Goal: Task Accomplishment & Management: Use online tool/utility

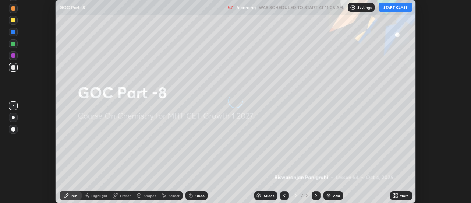
scroll to position [203, 470]
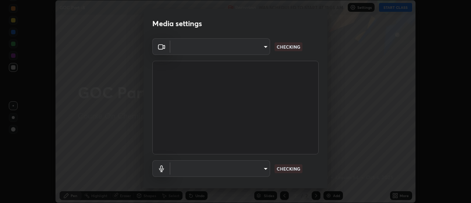
type input "751d449d604e4b96ecedde1e1f6f716fb17d1e84b34bafc94373a3023f52de87"
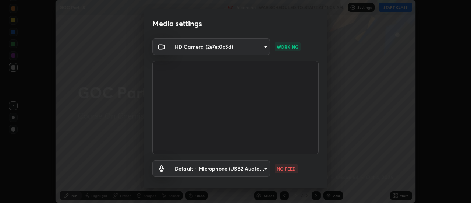
click at [261, 169] on body "Erase all GOC Part -8 Recording WAS SCHEDULED TO START AT 11:05 AM Settings STA…" at bounding box center [235, 101] width 471 height 203
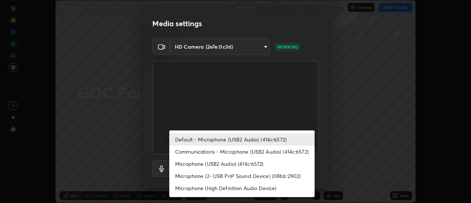
click at [247, 152] on li "Communications - Microphone (USB2 Audio) (414c:6572)" at bounding box center [241, 151] width 145 height 12
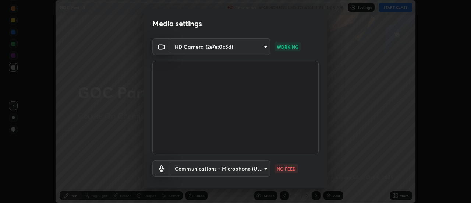
click at [242, 169] on body "Erase all GOC Part -8 Recording WAS SCHEDULED TO START AT 11:05 AM Settings STA…" at bounding box center [235, 101] width 471 height 203
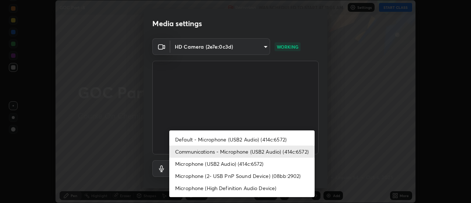
click at [299, 109] on div at bounding box center [235, 101] width 471 height 203
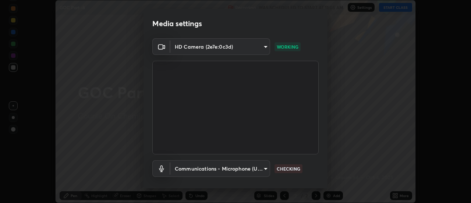
click at [256, 169] on body "Erase all GOC Part -8 Recording WAS SCHEDULED TO START AT 11:05 AM Settings STA…" at bounding box center [235, 101] width 471 height 203
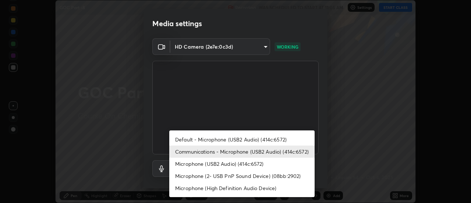
click at [243, 139] on li "Default - Microphone (USB2 Audio) (414c:6572)" at bounding box center [241, 139] width 145 height 12
type input "default"
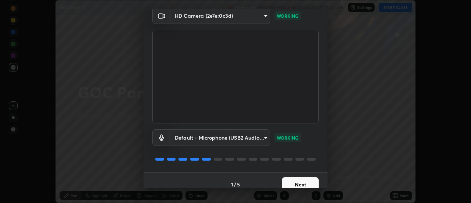
scroll to position [39, 0]
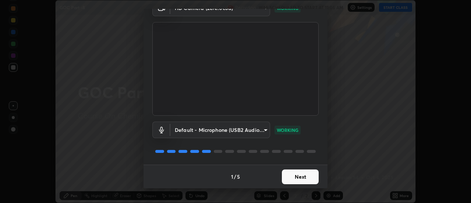
click at [316, 178] on button "Next" at bounding box center [300, 176] width 37 height 15
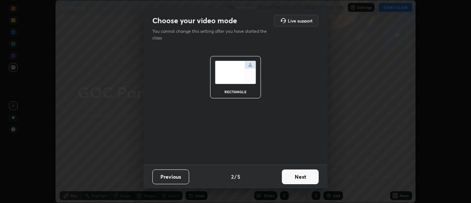
click at [309, 174] on button "Next" at bounding box center [300, 176] width 37 height 15
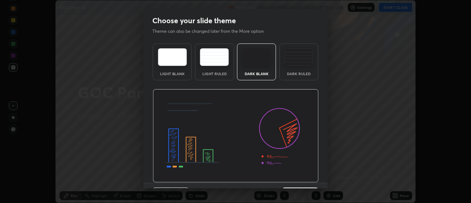
scroll to position [18, 0]
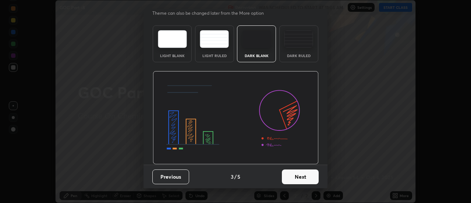
click at [307, 174] on button "Next" at bounding box center [300, 176] width 37 height 15
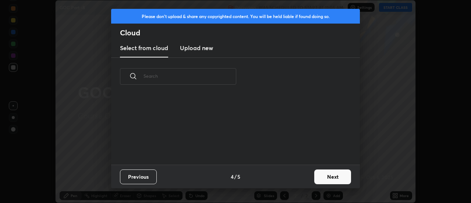
scroll to position [0, 0]
click at [322, 176] on button "Next" at bounding box center [332, 176] width 37 height 15
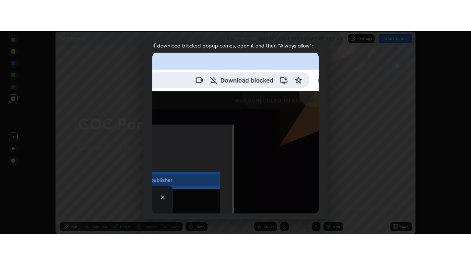
scroll to position [189, 0]
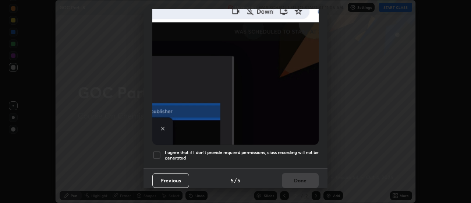
click at [158, 142] on div "Allow "Download multiple files" if prompted: If download blocked popup comes, o…" at bounding box center [235, 13] width 184 height 310
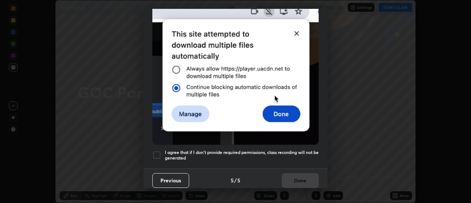
click at [156, 150] on div at bounding box center [156, 154] width 9 height 9
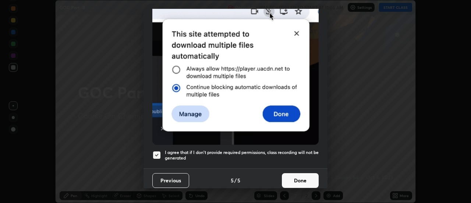
click at [300, 176] on button "Done" at bounding box center [300, 180] width 37 height 15
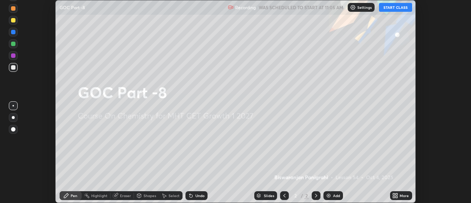
click at [393, 194] on icon at bounding box center [394, 194] width 2 height 2
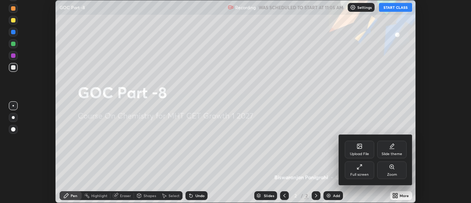
click at [365, 170] on div "Full screen" at bounding box center [359, 170] width 29 height 18
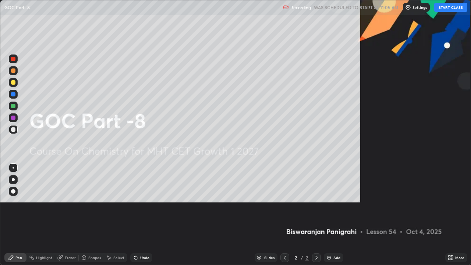
scroll to position [265, 471]
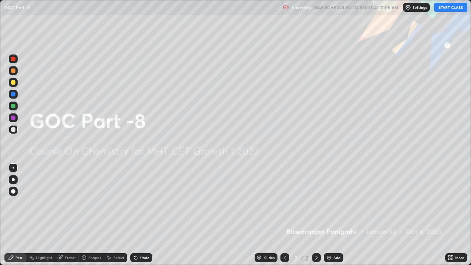
click at [338, 202] on div "Add" at bounding box center [333, 257] width 19 height 9
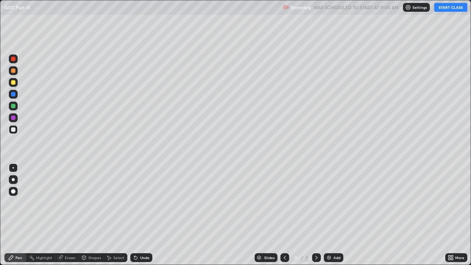
click at [446, 8] on button "START CLASS" at bounding box center [450, 7] width 33 height 9
click at [17, 181] on div at bounding box center [13, 179] width 9 height 9
click at [15, 83] on div at bounding box center [13, 82] width 4 height 4
click at [16, 129] on div at bounding box center [13, 129] width 9 height 9
click at [15, 72] on div at bounding box center [13, 70] width 9 height 9
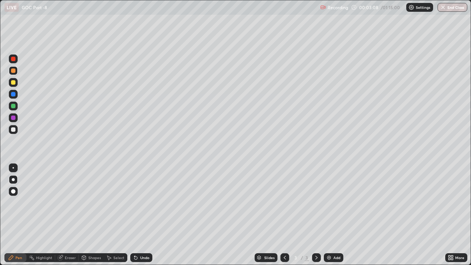
click at [136, 202] on icon at bounding box center [135, 257] width 3 height 3
click at [14, 129] on div at bounding box center [13, 129] width 4 height 4
click at [142, 202] on div "Undo" at bounding box center [144, 258] width 9 height 4
click at [17, 83] on div at bounding box center [13, 82] width 9 height 9
click at [14, 119] on div at bounding box center [13, 117] width 4 height 4
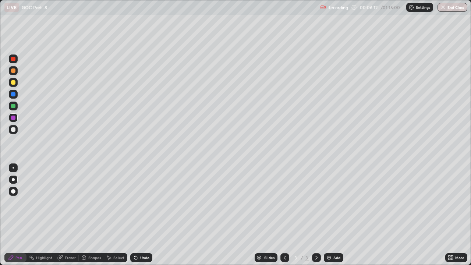
click at [17, 132] on div at bounding box center [13, 129] width 9 height 9
click at [329, 202] on img at bounding box center [329, 257] width 6 height 6
click at [66, 202] on div "Eraser" at bounding box center [70, 258] width 11 height 4
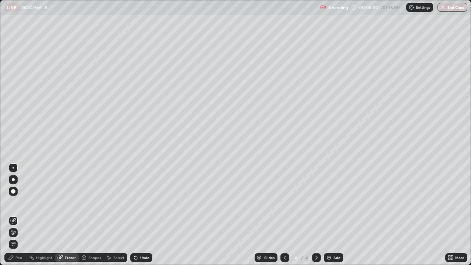
click at [17, 202] on div at bounding box center [13, 232] width 9 height 9
click at [18, 202] on div "Pen" at bounding box center [18, 258] width 7 height 4
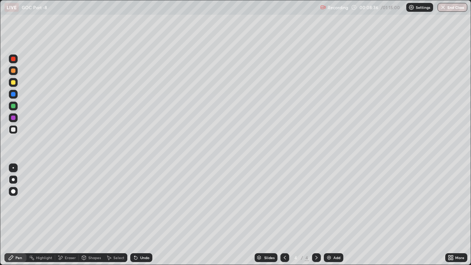
click at [287, 202] on div at bounding box center [284, 257] width 9 height 9
click at [315, 202] on icon at bounding box center [316, 257] width 6 height 6
click at [140, 202] on div "Undo" at bounding box center [144, 258] width 9 height 4
click at [141, 202] on div "Undo" at bounding box center [144, 258] width 9 height 4
click at [14, 82] on div at bounding box center [13, 82] width 4 height 4
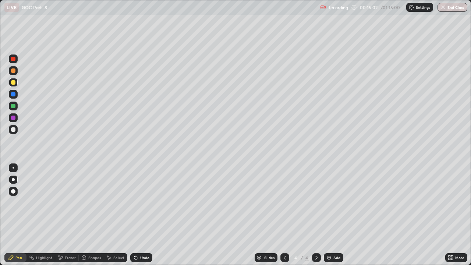
click at [16, 130] on div at bounding box center [13, 129] width 9 height 9
click at [14, 118] on div at bounding box center [13, 117] width 4 height 4
click at [13, 93] on div at bounding box center [13, 94] width 4 height 4
click at [14, 84] on div at bounding box center [13, 82] width 4 height 4
click at [142, 202] on div "Undo" at bounding box center [144, 258] width 9 height 4
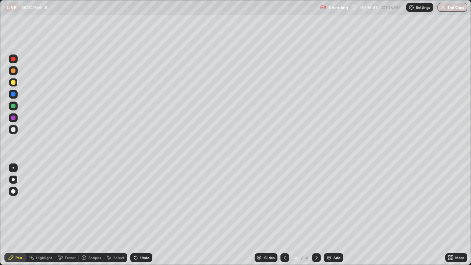
click at [14, 129] on div at bounding box center [13, 129] width 4 height 4
click at [14, 85] on div at bounding box center [13, 82] width 9 height 9
click at [17, 132] on div at bounding box center [13, 129] width 9 height 9
click at [17, 117] on div at bounding box center [13, 117] width 9 height 9
click at [16, 130] on div at bounding box center [13, 129] width 9 height 9
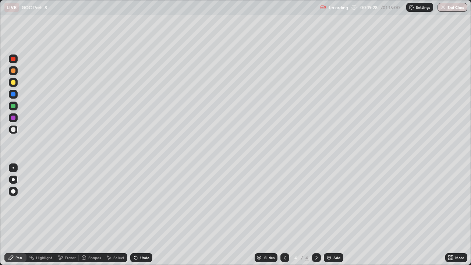
click at [144, 202] on div "Undo" at bounding box center [144, 258] width 9 height 4
click at [15, 86] on div at bounding box center [13, 82] width 9 height 9
click at [329, 202] on img at bounding box center [329, 257] width 6 height 6
click at [17, 130] on div at bounding box center [13, 129] width 9 height 9
click at [138, 202] on div "Undo" at bounding box center [141, 257] width 22 height 9
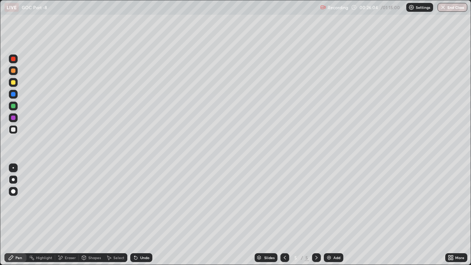
click at [139, 202] on div "Undo" at bounding box center [141, 257] width 22 height 9
click at [143, 202] on div "Undo" at bounding box center [144, 258] width 9 height 4
click at [138, 202] on div "Undo" at bounding box center [141, 257] width 22 height 9
click at [135, 202] on icon at bounding box center [135, 257] width 3 height 3
click at [12, 105] on div at bounding box center [13, 106] width 4 height 4
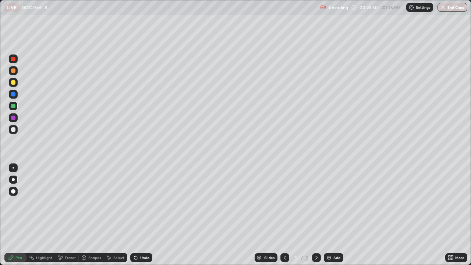
click at [16, 133] on div at bounding box center [13, 129] width 9 height 9
click at [144, 202] on div "Undo" at bounding box center [144, 258] width 9 height 4
click at [146, 202] on div "Undo" at bounding box center [141, 257] width 22 height 9
click at [142, 202] on div "Undo" at bounding box center [144, 258] width 9 height 4
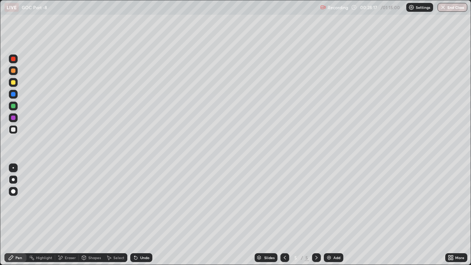
click at [140, 202] on div "Undo" at bounding box center [141, 257] width 22 height 9
click at [143, 202] on div "Undo" at bounding box center [144, 258] width 9 height 4
click at [146, 202] on div "Undo" at bounding box center [144, 258] width 9 height 4
click at [144, 202] on div "Undo" at bounding box center [144, 258] width 9 height 4
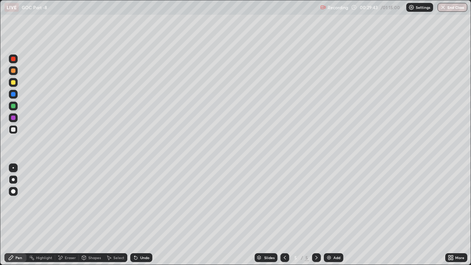
click at [143, 202] on div "Undo" at bounding box center [144, 258] width 9 height 4
click at [14, 82] on div at bounding box center [13, 82] width 4 height 4
click at [17, 107] on div at bounding box center [13, 105] width 9 height 9
click at [15, 118] on div at bounding box center [13, 117] width 4 height 4
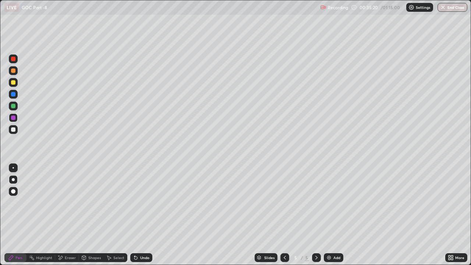
click at [15, 106] on div at bounding box center [13, 106] width 4 height 4
click at [17, 131] on div at bounding box center [13, 129] width 9 height 9
click at [14, 82] on div at bounding box center [13, 82] width 4 height 4
click at [284, 202] on icon at bounding box center [285, 257] width 6 height 6
click at [320, 202] on div at bounding box center [316, 257] width 9 height 9
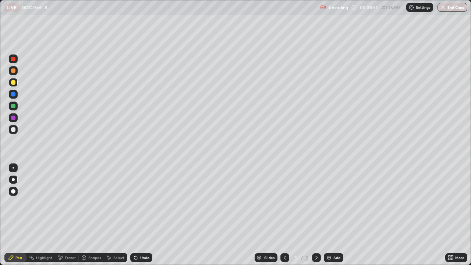
click at [140, 202] on div "Undo" at bounding box center [144, 258] width 9 height 4
click at [16, 75] on div at bounding box center [13, 71] width 9 height 12
click at [332, 202] on div "Add" at bounding box center [333, 257] width 19 height 9
click at [140, 202] on div "Undo" at bounding box center [144, 258] width 9 height 4
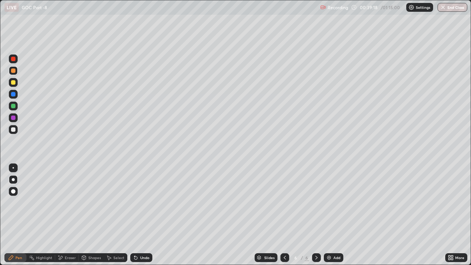
click at [138, 202] on div "Undo" at bounding box center [141, 257] width 22 height 9
click at [139, 202] on div "Undo" at bounding box center [141, 257] width 22 height 9
click at [135, 202] on icon at bounding box center [135, 257] width 3 height 3
click at [137, 202] on icon at bounding box center [136, 257] width 6 height 6
click at [135, 202] on icon at bounding box center [135, 257] width 3 height 3
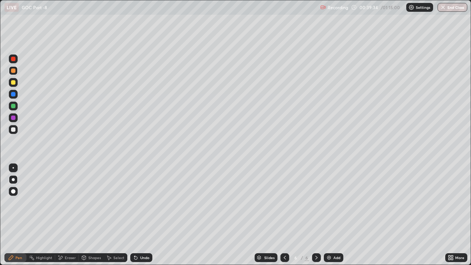
click at [136, 202] on icon at bounding box center [136, 257] width 6 height 6
click at [138, 202] on div "Undo" at bounding box center [141, 257] width 22 height 9
click at [139, 202] on div "Undo" at bounding box center [141, 257] width 22 height 9
click at [138, 202] on icon at bounding box center [136, 257] width 6 height 6
click at [138, 202] on div "Undo" at bounding box center [141, 257] width 22 height 9
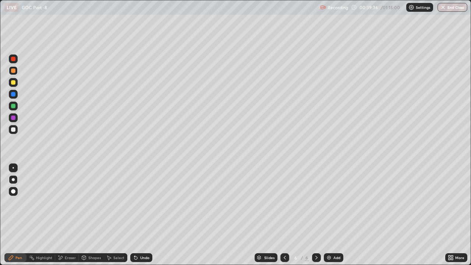
click at [140, 202] on div "Undo" at bounding box center [144, 258] width 9 height 4
click at [139, 202] on div "Undo" at bounding box center [141, 257] width 22 height 9
click at [135, 202] on icon at bounding box center [135, 257] width 3 height 3
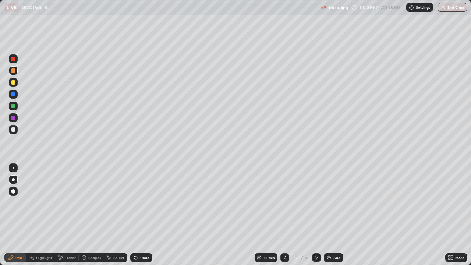
click at [138, 202] on div "Undo" at bounding box center [141, 257] width 22 height 9
click at [14, 129] on div at bounding box center [13, 129] width 4 height 4
click at [14, 119] on div at bounding box center [13, 117] width 4 height 4
click at [61, 202] on icon at bounding box center [61, 258] width 4 height 4
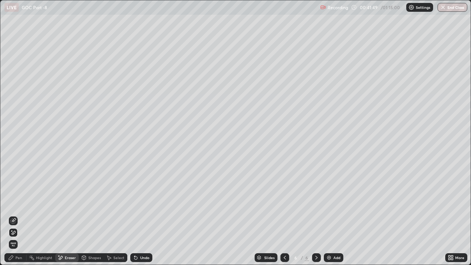
click at [18, 202] on div "Pen" at bounding box center [18, 258] width 7 height 4
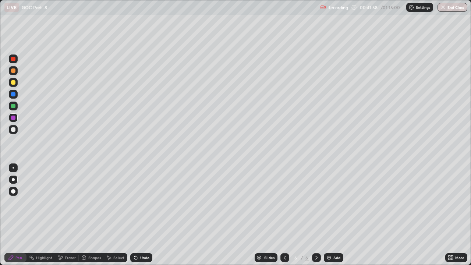
click at [13, 131] on div at bounding box center [13, 129] width 4 height 4
click at [284, 202] on icon at bounding box center [285, 257] width 6 height 6
click at [315, 202] on icon at bounding box center [316, 257] width 6 height 6
click at [326, 202] on img at bounding box center [329, 257] width 6 height 6
click at [16, 106] on div at bounding box center [13, 105] width 9 height 9
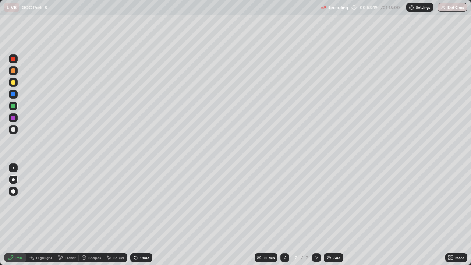
click at [15, 131] on div at bounding box center [13, 129] width 9 height 9
click at [14, 84] on div at bounding box center [13, 82] width 4 height 4
click at [14, 132] on div at bounding box center [13, 129] width 9 height 9
click at [140, 202] on div "Undo" at bounding box center [144, 258] width 9 height 4
click at [15, 84] on div at bounding box center [13, 82] width 4 height 4
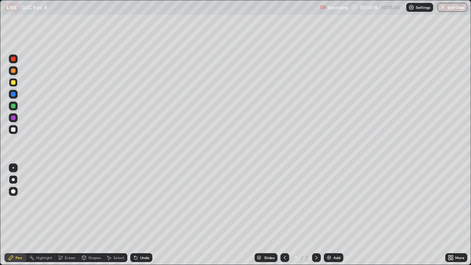
click at [138, 202] on div "Undo" at bounding box center [141, 257] width 22 height 9
click at [144, 202] on div "Undo" at bounding box center [144, 258] width 9 height 4
click at [145, 202] on div "Undo" at bounding box center [144, 258] width 9 height 4
click at [17, 131] on div at bounding box center [13, 129] width 9 height 9
click at [140, 202] on div "Undo" at bounding box center [144, 258] width 9 height 4
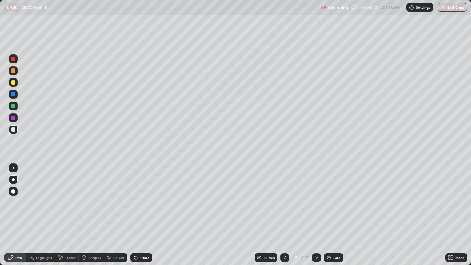
click at [13, 83] on div at bounding box center [13, 82] width 4 height 4
click at [16, 128] on div at bounding box center [13, 129] width 9 height 9
click at [146, 202] on div "Undo" at bounding box center [144, 258] width 9 height 4
click at [148, 202] on div "Undo" at bounding box center [141, 257] width 22 height 9
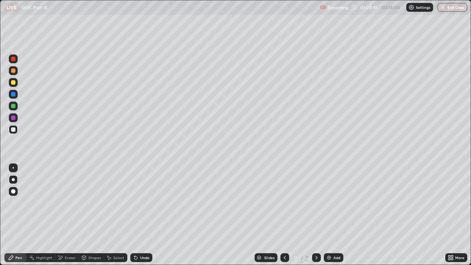
click at [335, 202] on div "Add" at bounding box center [336, 258] width 7 height 4
click at [136, 202] on icon at bounding box center [136, 257] width 6 height 6
click at [14, 106] on div at bounding box center [13, 106] width 4 height 4
click at [13, 130] on div at bounding box center [13, 129] width 4 height 4
click at [13, 83] on div at bounding box center [13, 82] width 4 height 4
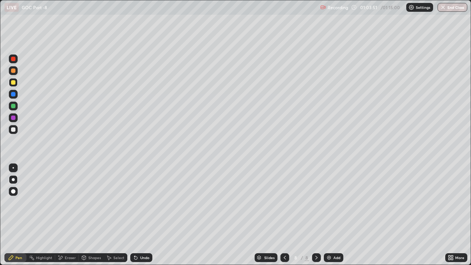
click at [13, 130] on div at bounding box center [13, 129] width 4 height 4
click at [140, 202] on div "Undo" at bounding box center [144, 258] width 9 height 4
click at [141, 202] on div "Undo" at bounding box center [144, 258] width 9 height 4
click at [142, 202] on div "Undo" at bounding box center [144, 258] width 9 height 4
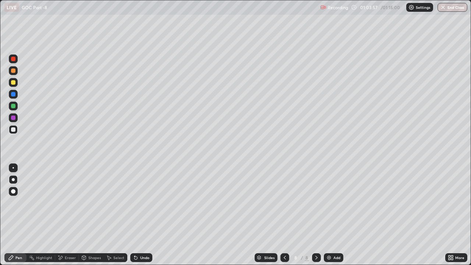
click at [141, 202] on div "Undo" at bounding box center [144, 258] width 9 height 4
click at [140, 202] on div "Undo" at bounding box center [144, 258] width 9 height 4
click at [14, 106] on div at bounding box center [13, 106] width 4 height 4
click at [15, 85] on div at bounding box center [13, 82] width 9 height 9
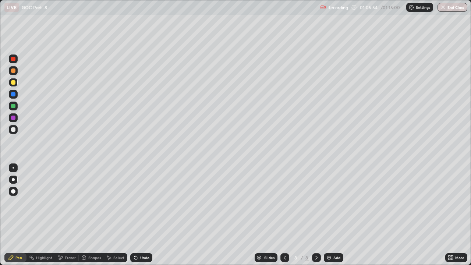
click at [14, 132] on div at bounding box center [13, 129] width 9 height 9
click at [14, 71] on div at bounding box center [13, 70] width 4 height 4
click at [333, 202] on div "Add" at bounding box center [336, 258] width 7 height 4
click at [11, 131] on div at bounding box center [13, 129] width 4 height 4
click at [139, 202] on div "Undo" at bounding box center [141, 257] width 22 height 9
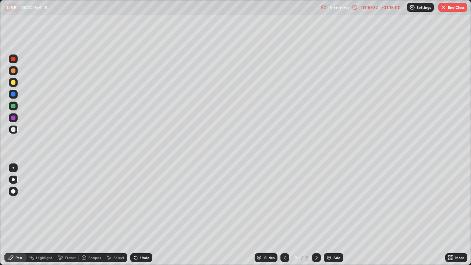
click at [140, 202] on div "Undo" at bounding box center [144, 258] width 9 height 4
click at [15, 83] on div at bounding box center [13, 82] width 4 height 4
click at [142, 202] on div "Undo" at bounding box center [141, 257] width 22 height 9
click at [16, 133] on div at bounding box center [13, 129] width 9 height 9
click at [146, 202] on div "Undo" at bounding box center [144, 258] width 9 height 4
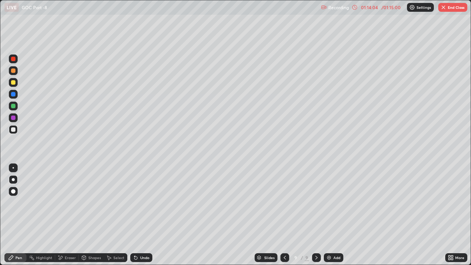
click at [456, 7] on button "End Class" at bounding box center [452, 7] width 29 height 9
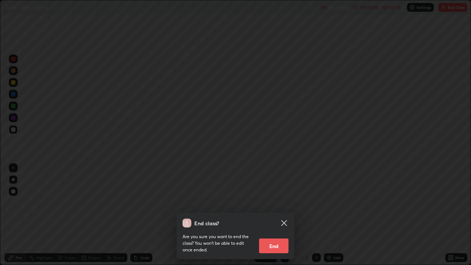
click at [279, 202] on button "End" at bounding box center [273, 245] width 29 height 15
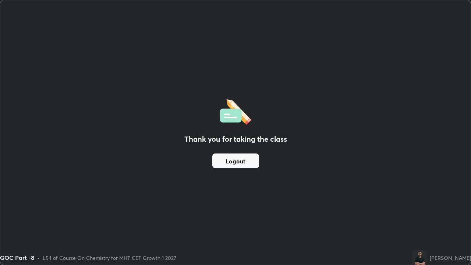
click at [251, 163] on button "Logout" at bounding box center [235, 160] width 47 height 15
click at [252, 160] on button "Logout" at bounding box center [235, 160] width 47 height 15
